Goal: Task Accomplishment & Management: Use online tool/utility

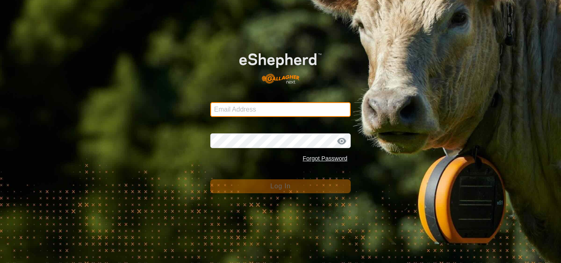
click at [245, 108] on input "Email Address" at bounding box center [280, 109] width 140 height 15
type input "jnerg84@gmail.com"
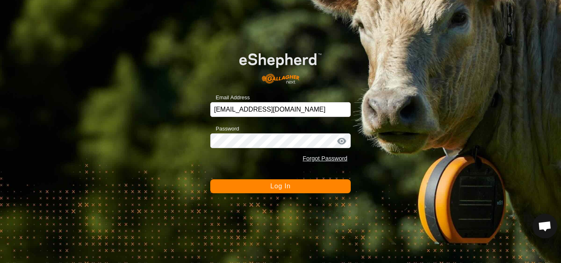
click at [267, 188] on button "Log In" at bounding box center [280, 186] width 140 height 14
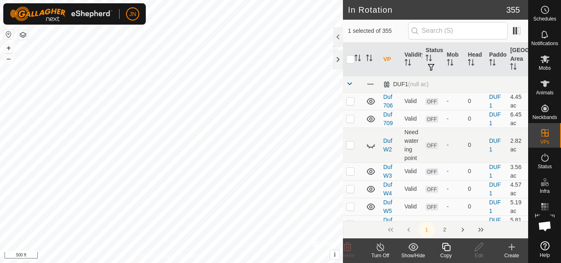
click at [445, 249] on icon at bounding box center [446, 247] width 10 height 10
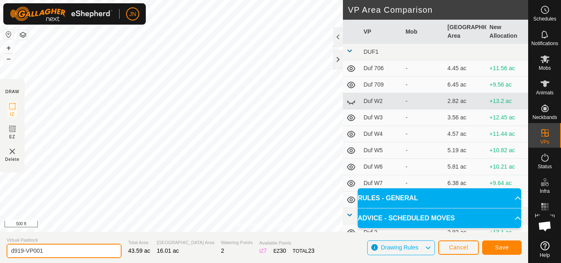
click at [50, 251] on input "d919-VP001" at bounding box center [64, 251] width 115 height 14
type input "d920"
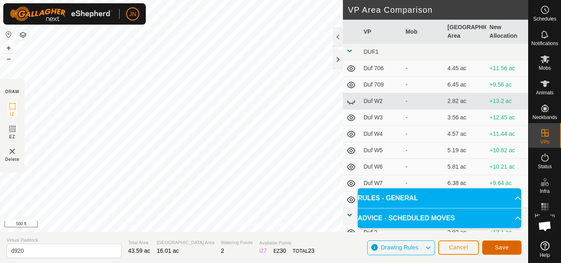
click at [502, 247] on span "Save" at bounding box center [502, 247] width 14 height 7
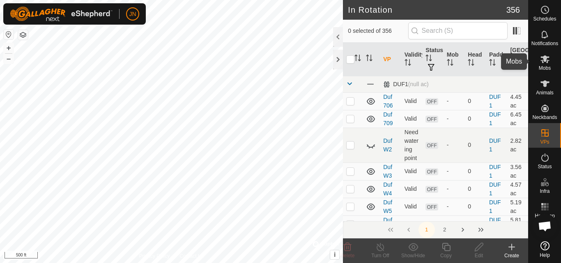
click at [544, 62] on icon at bounding box center [545, 59] width 10 height 10
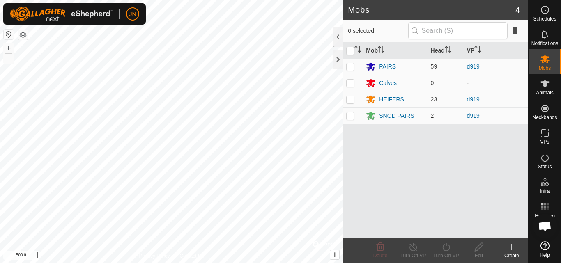
click at [349, 118] on p-checkbox at bounding box center [350, 115] width 8 height 7
checkbox input "true"
click at [349, 98] on p-checkbox at bounding box center [350, 99] width 8 height 7
checkbox input "true"
click at [351, 67] on p-checkbox at bounding box center [350, 66] width 8 height 7
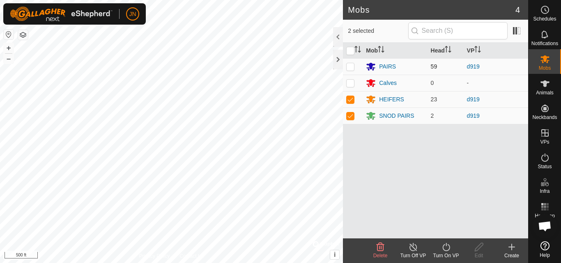
checkbox input "true"
click at [449, 253] on div "Turn On VP" at bounding box center [445, 255] width 33 height 7
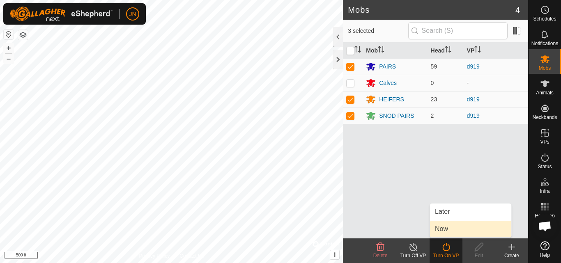
click at [449, 227] on link "Now" at bounding box center [470, 229] width 81 height 16
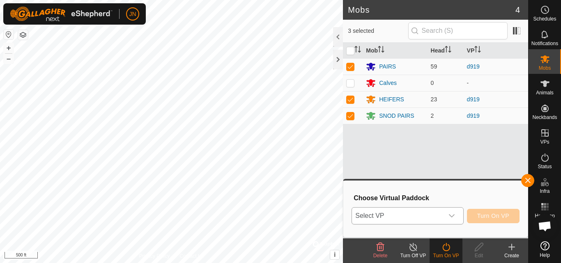
click at [420, 216] on span "Select VP" at bounding box center [397, 216] width 91 height 16
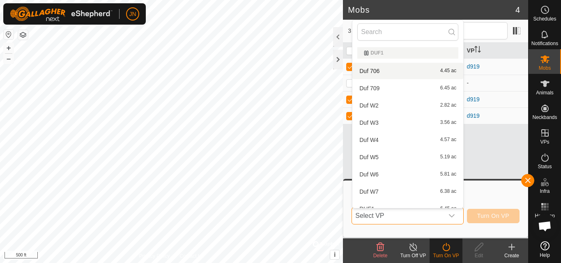
click at [421, 216] on span "Select VP" at bounding box center [397, 216] width 91 height 16
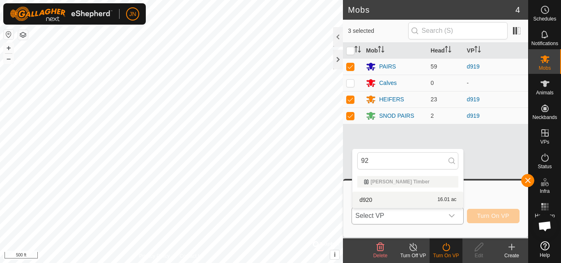
type input "92"
click at [418, 200] on li "d920 16.01 ac" at bounding box center [407, 200] width 111 height 16
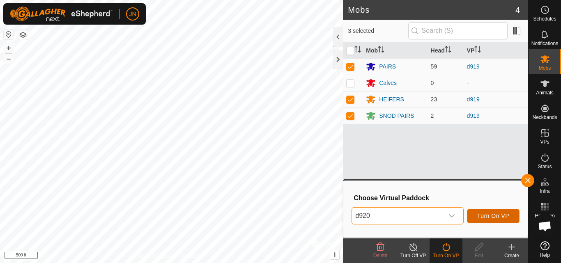
click at [495, 214] on span "Turn On VP" at bounding box center [493, 216] width 32 height 7
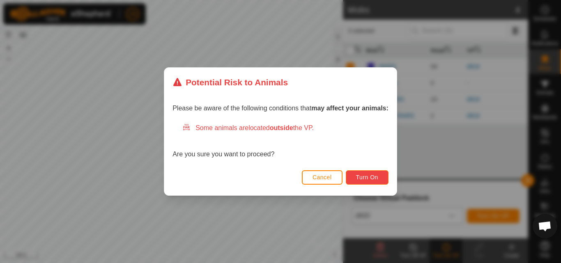
click at [374, 175] on span "Turn On" at bounding box center [367, 177] width 22 height 7
